Goal: Task Accomplishment & Management: Manage account settings

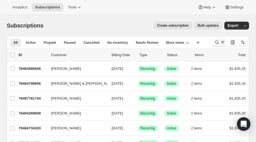
click at [216, 42] on icon "Search and filter results" at bounding box center [217, 43] width 6 height 6
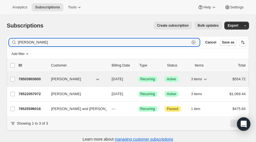
type input "[PERSON_NAME]"
click at [32, 78] on p "78503903600" at bounding box center [32, 79] width 28 height 6
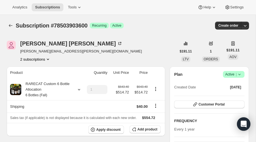
click at [49, 59] on icon "Product actions" at bounding box center [48, 59] width 2 height 1
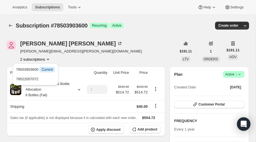
click at [49, 59] on icon "Product actions" at bounding box center [48, 59] width 2 height 1
click at [117, 42] on icon at bounding box center [120, 44] width 6 height 6
